Goal: Entertainment & Leisure: Consume media (video, audio)

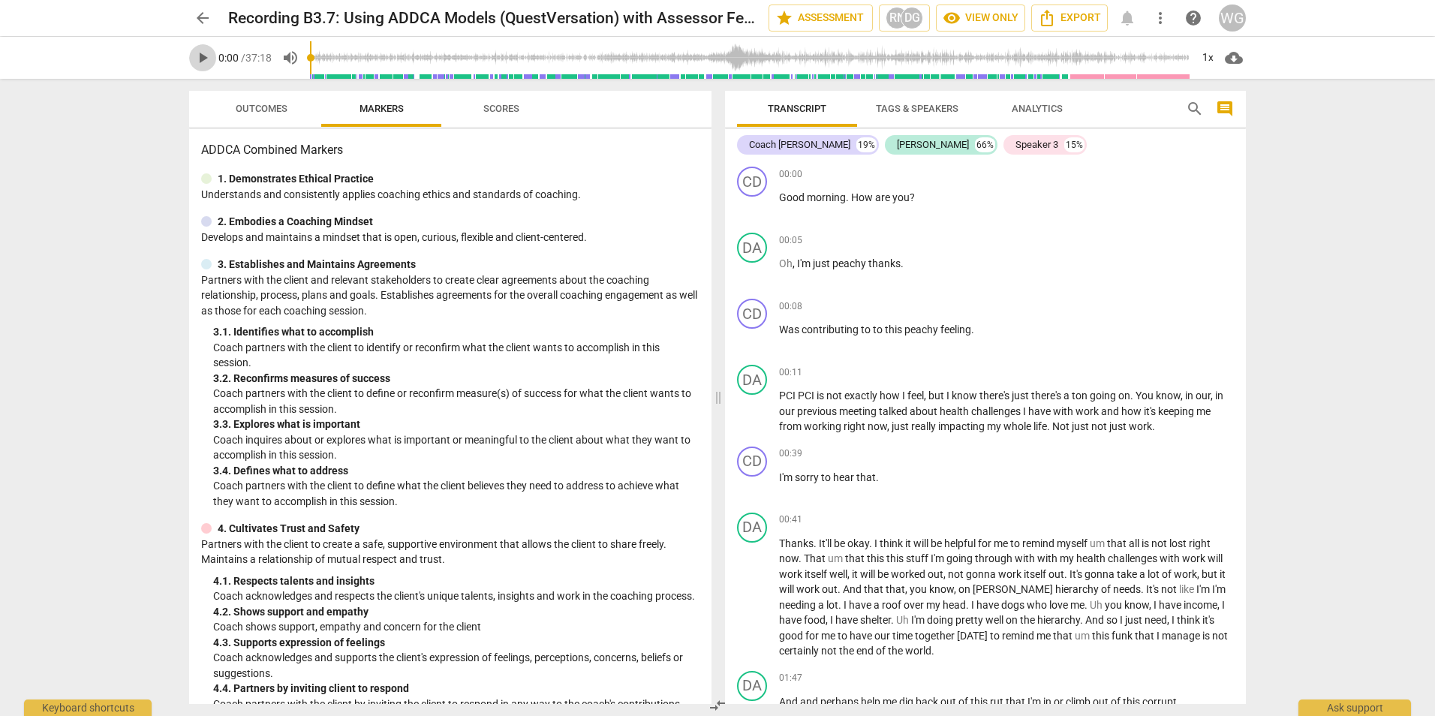
click at [206, 62] on span "play_arrow" at bounding box center [203, 58] width 18 height 18
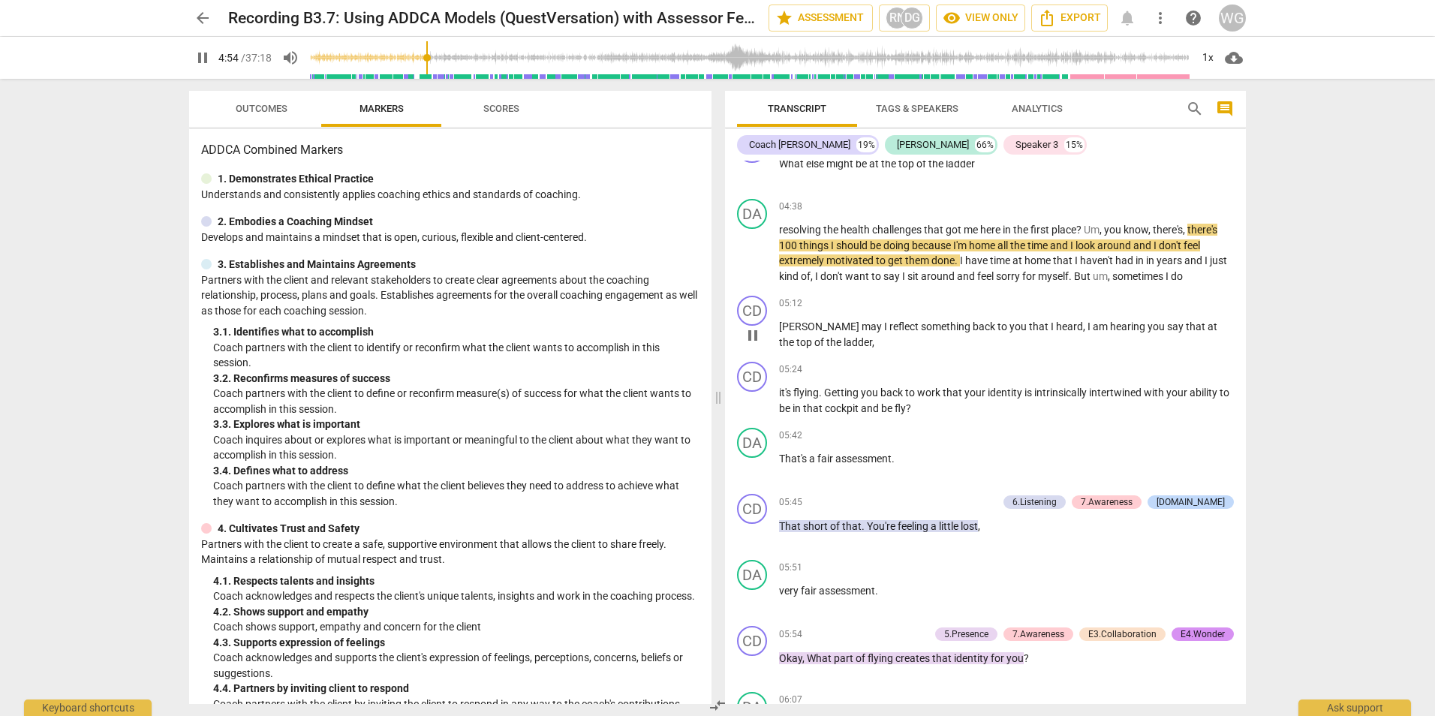
scroll to position [1309, 0]
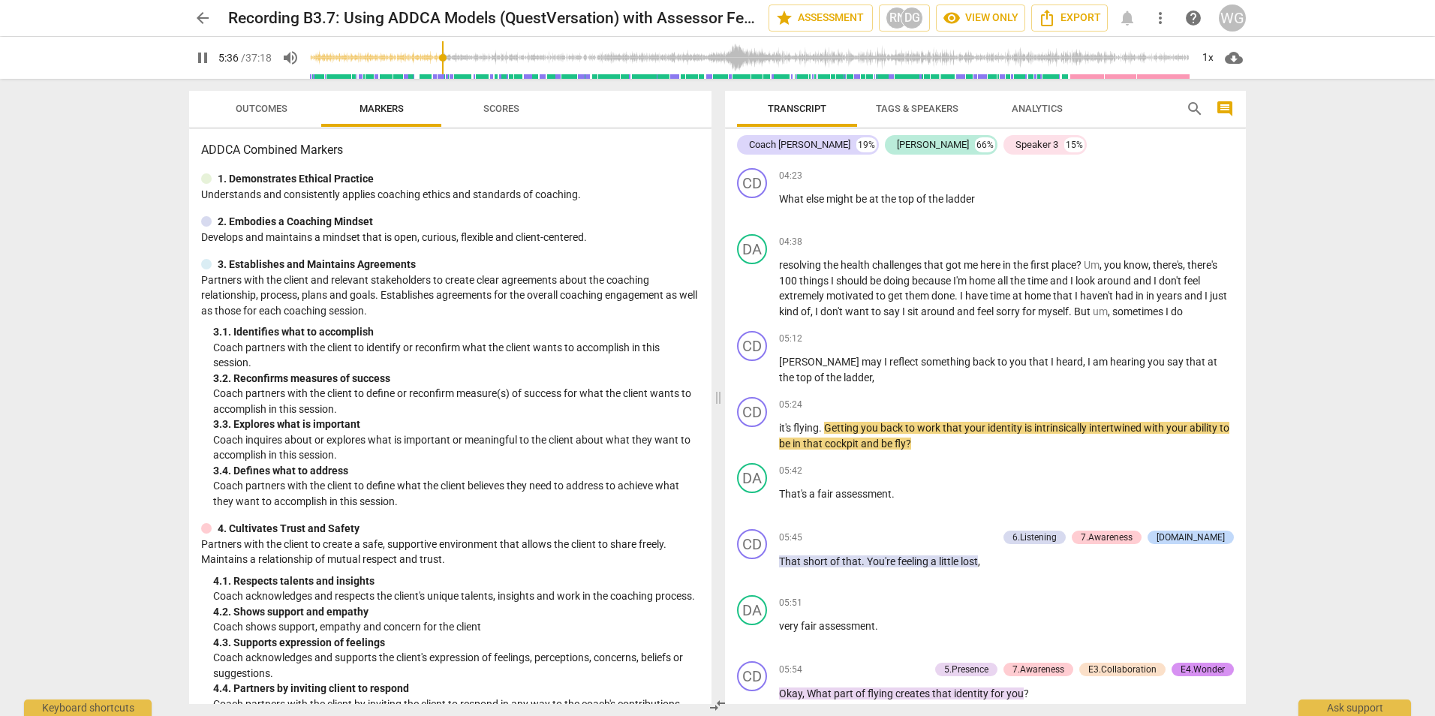
click at [195, 55] on span "pause" at bounding box center [203, 58] width 18 height 18
click at [207, 62] on span "play_arrow" at bounding box center [203, 58] width 18 height 18
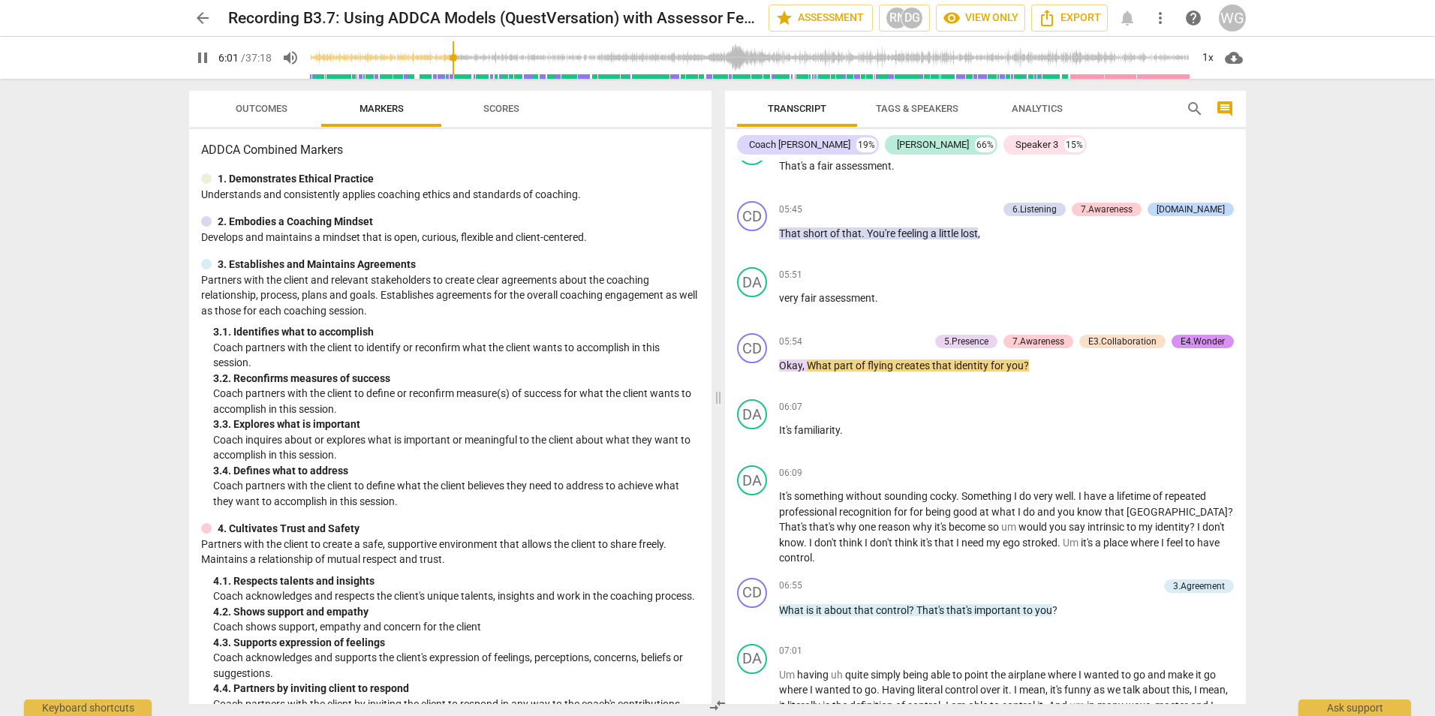
scroll to position [1685, 0]
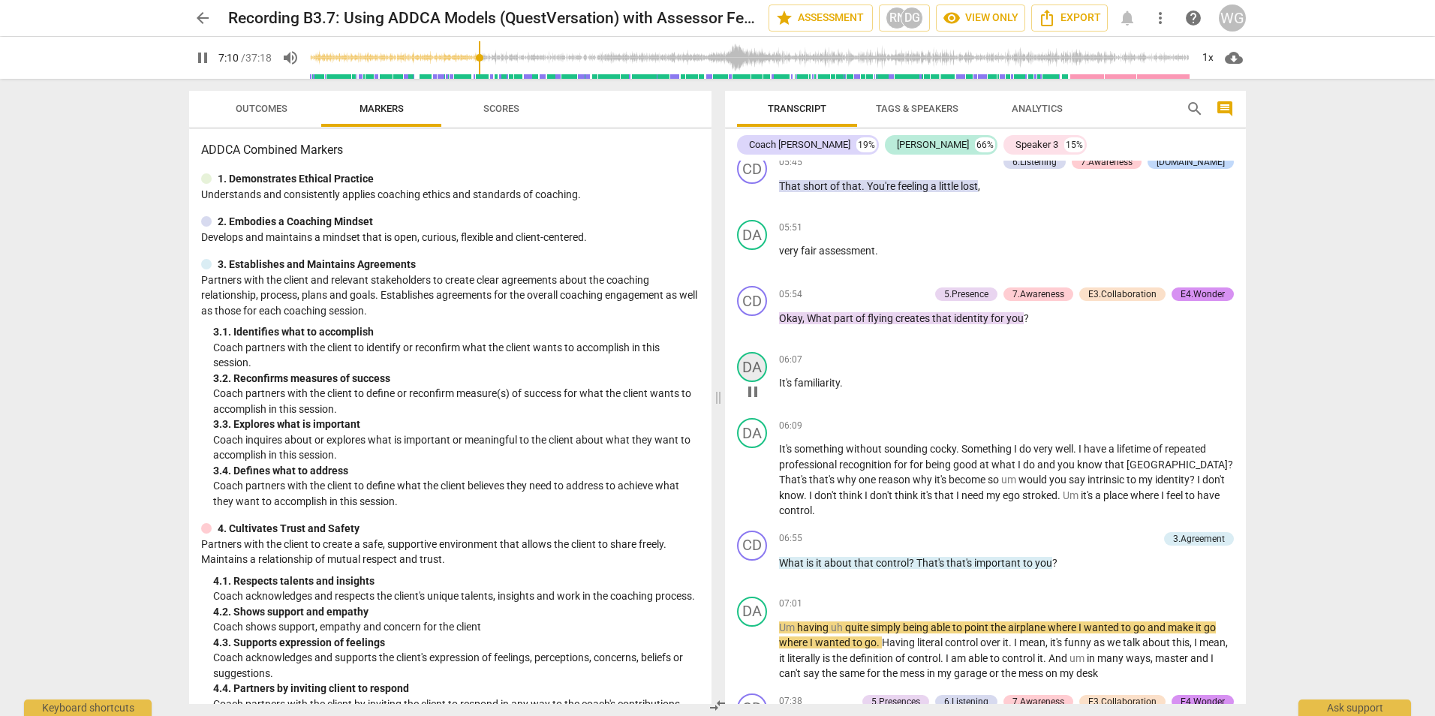
click at [754, 378] on div "DA" at bounding box center [752, 367] width 30 height 30
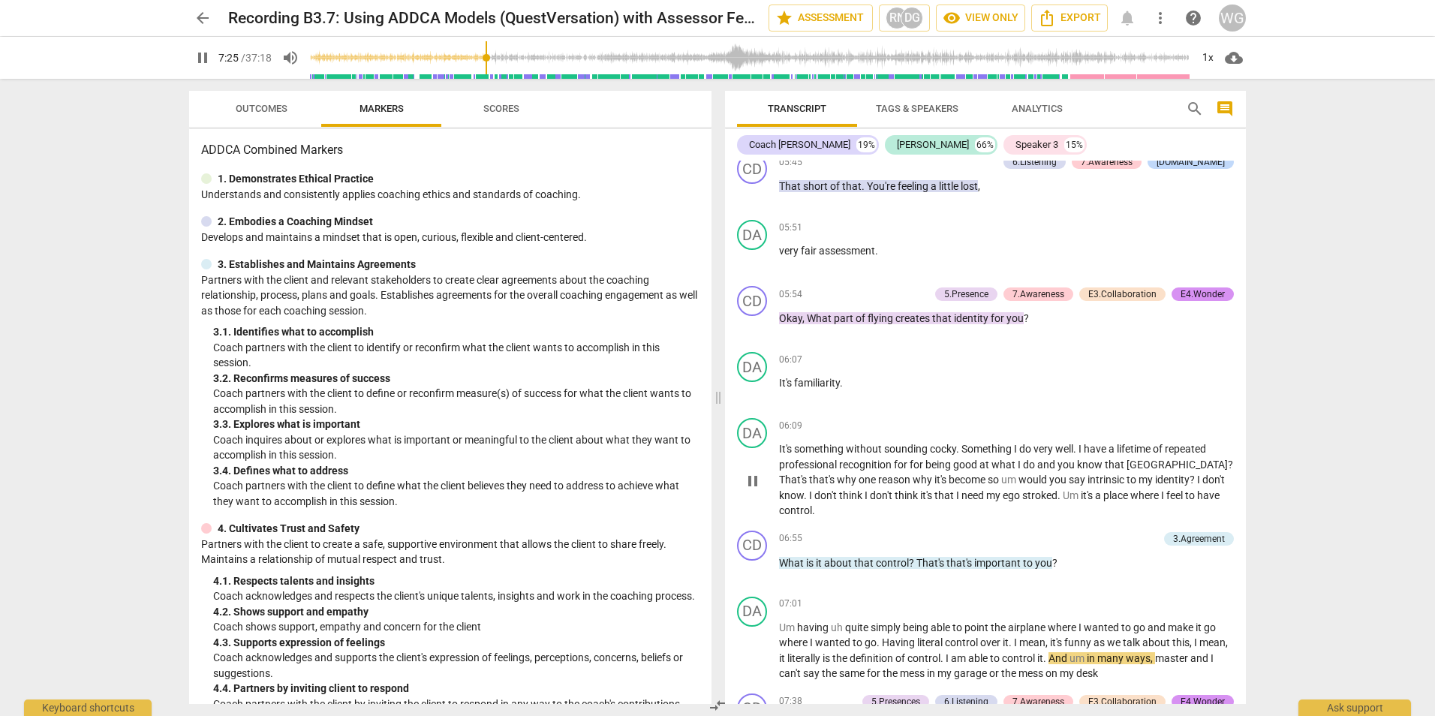
click at [812, 456] on p "It's something without sounding cocky . Something I do very well . I have a lif…" at bounding box center [1006, 479] width 455 height 77
click at [753, 478] on span "pause" at bounding box center [753, 481] width 18 height 18
click at [749, 480] on span "play_arrow" at bounding box center [753, 481] width 18 height 18
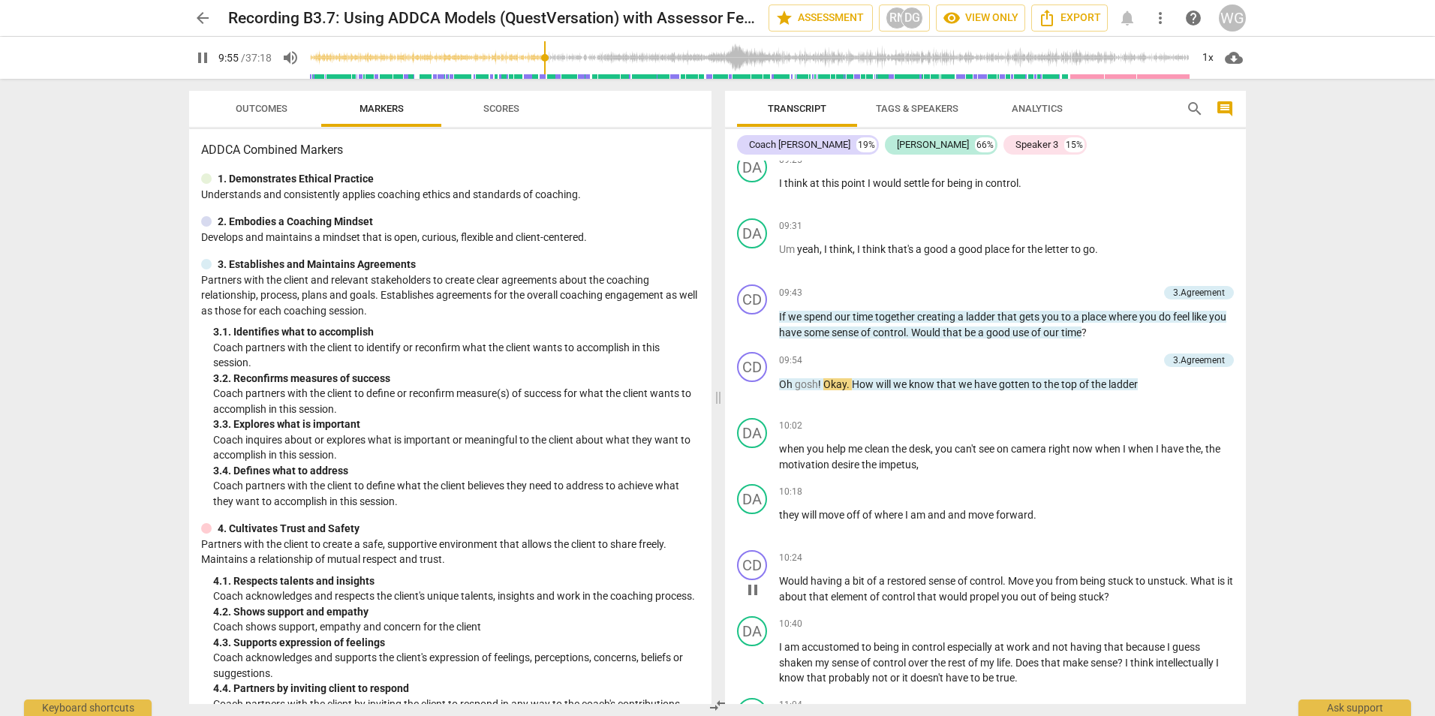
scroll to position [2961, 0]
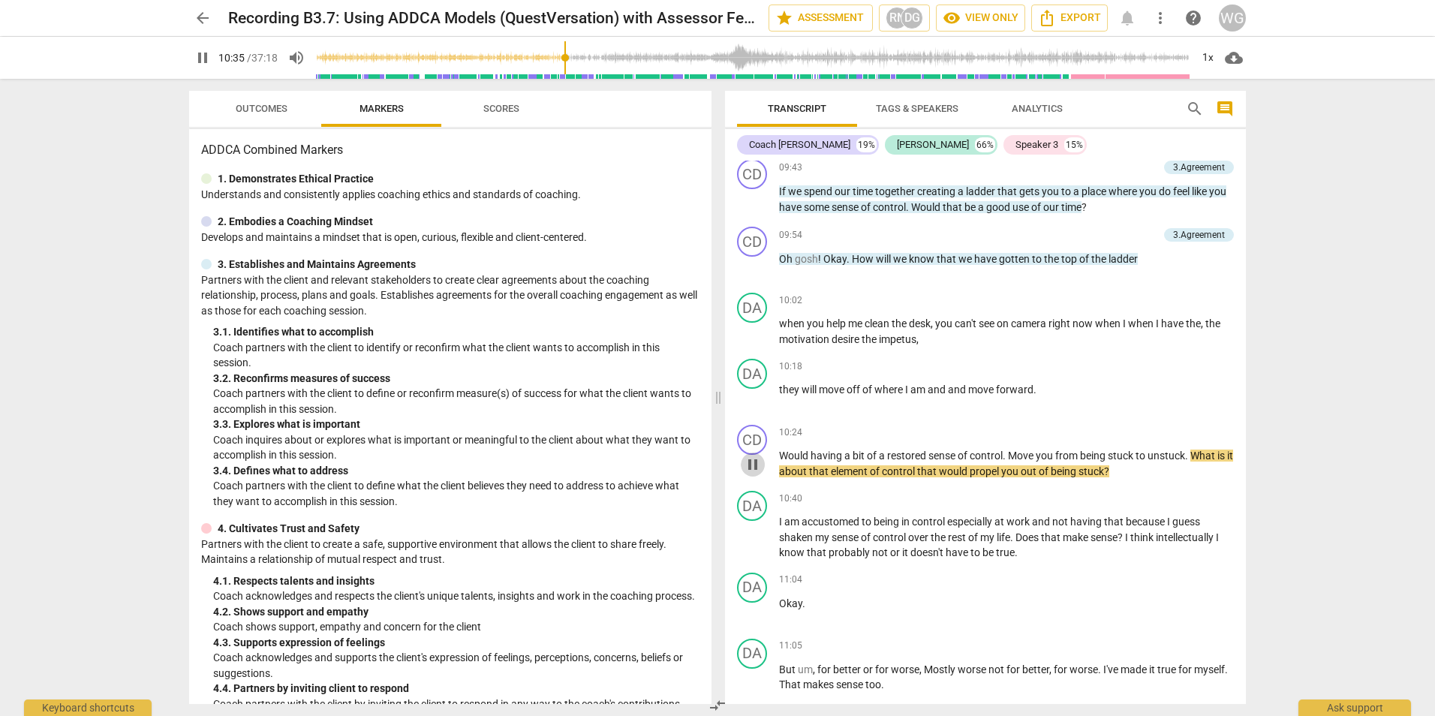
click at [745, 467] on span "pause" at bounding box center [753, 465] width 18 height 18
type input "636"
